Goal: Task Accomplishment & Management: Manage account settings

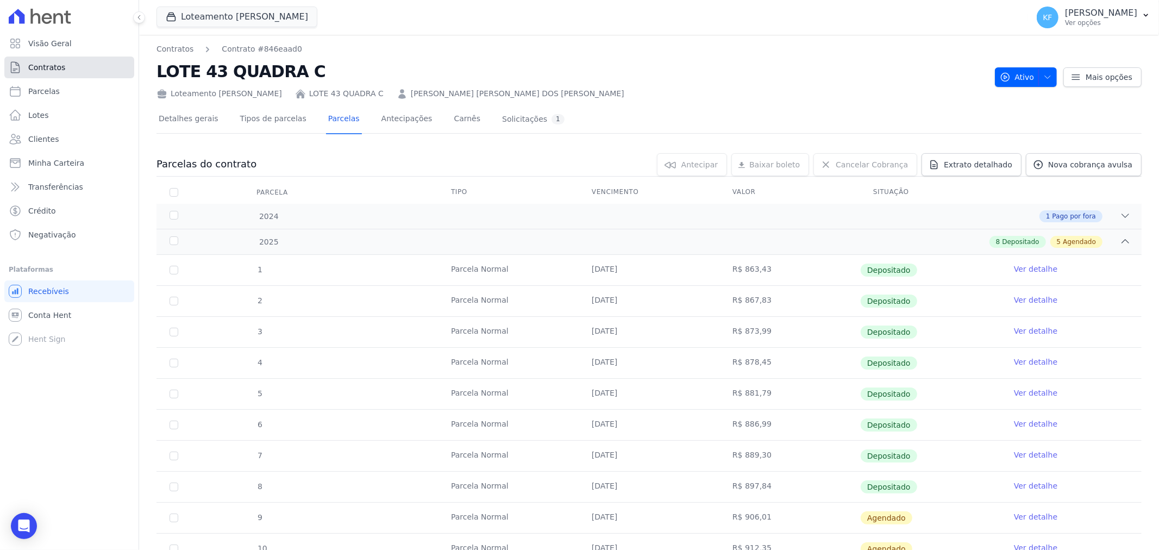
drag, startPoint x: 0, startPoint y: 0, endPoint x: 46, endPoint y: 67, distance: 81.7
click at [46, 67] on span "Contratos" at bounding box center [46, 67] width 37 height 11
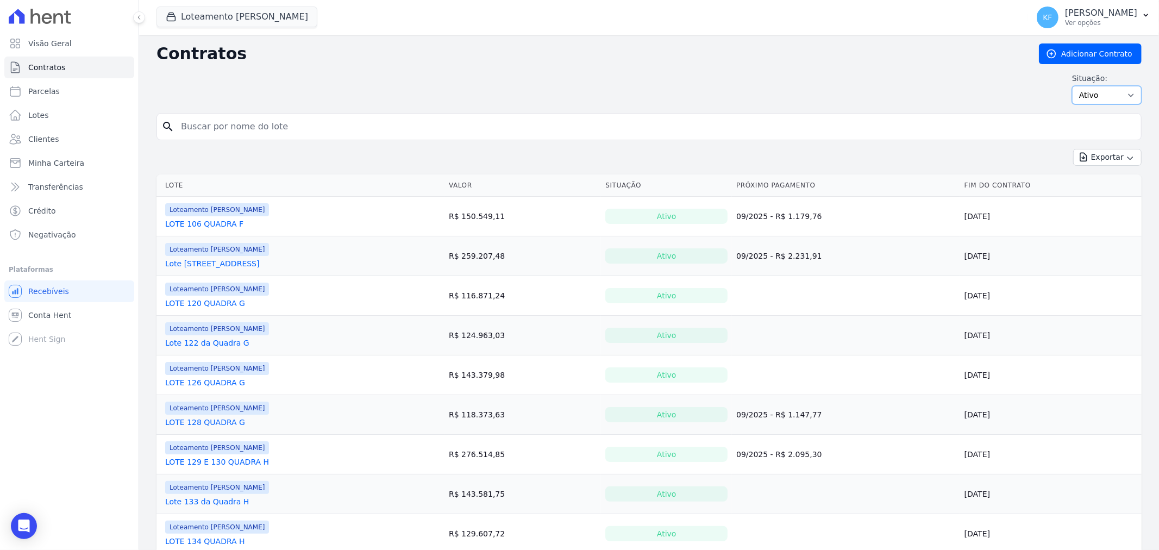
click at [1111, 94] on select "Ativo Todos Pausado Distratado Rascunho Expirado Encerrado" at bounding box center [1107, 95] width 70 height 18
select select "draft"
click at [1072, 86] on select "Ativo Todos Pausado Distratado Rascunho Expirado Encerrado" at bounding box center [1107, 95] width 70 height 18
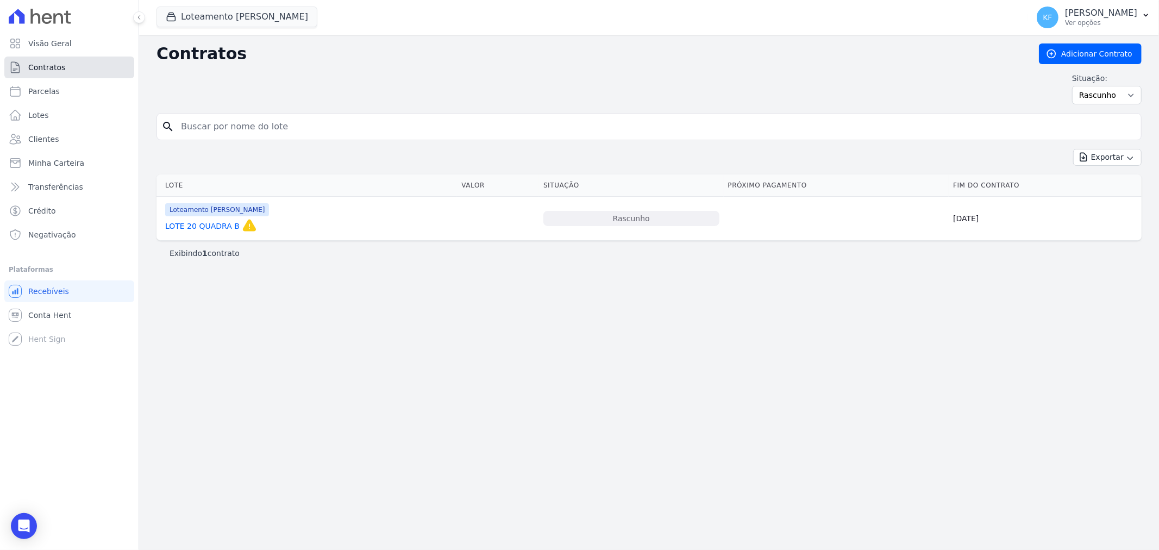
click at [56, 63] on span "Contratos" at bounding box center [46, 67] width 37 height 11
